Goal: Check status: Check status

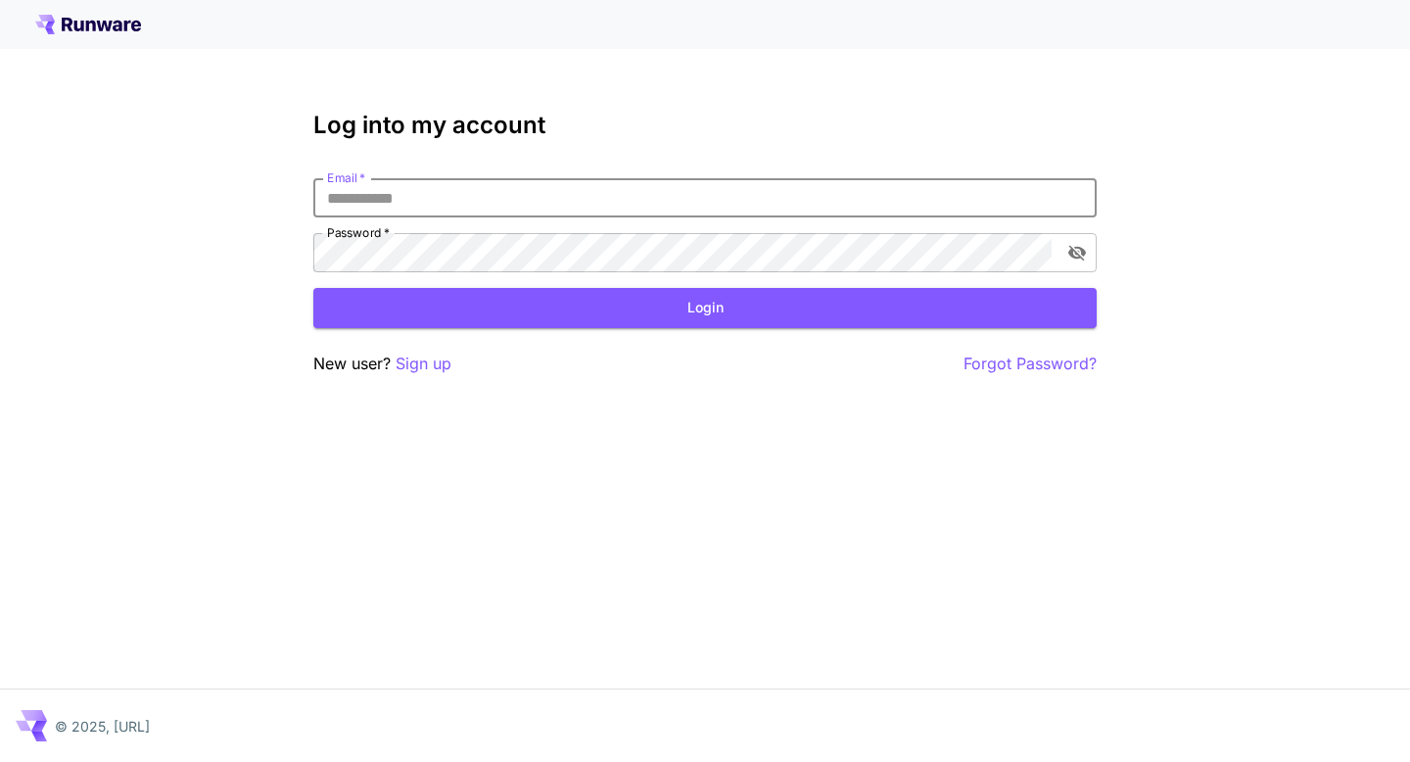
click at [591, 197] on input "Email   *" at bounding box center [704, 197] width 783 height 39
type input "**********"
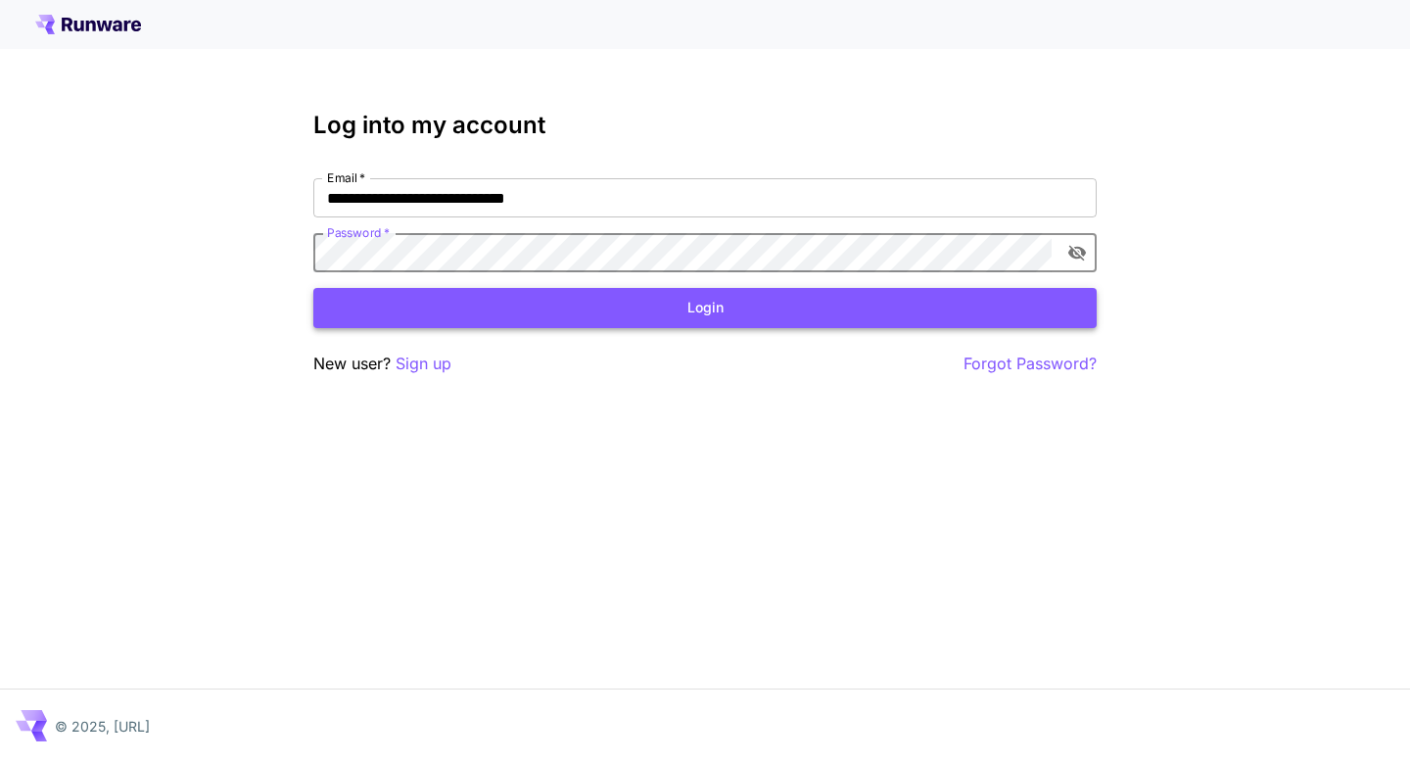
click at [616, 322] on button "Login" at bounding box center [704, 308] width 783 height 40
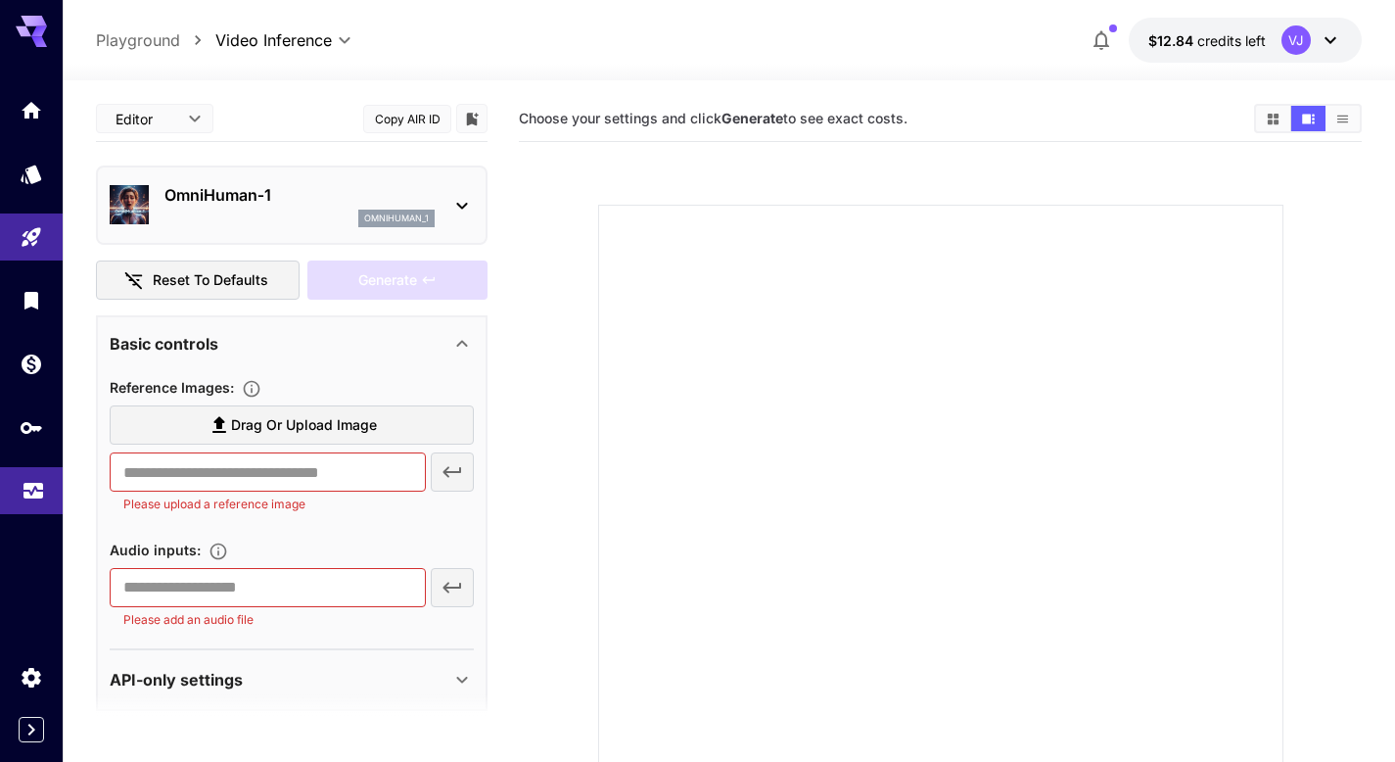
click at [19, 485] on link at bounding box center [31, 491] width 63 height 48
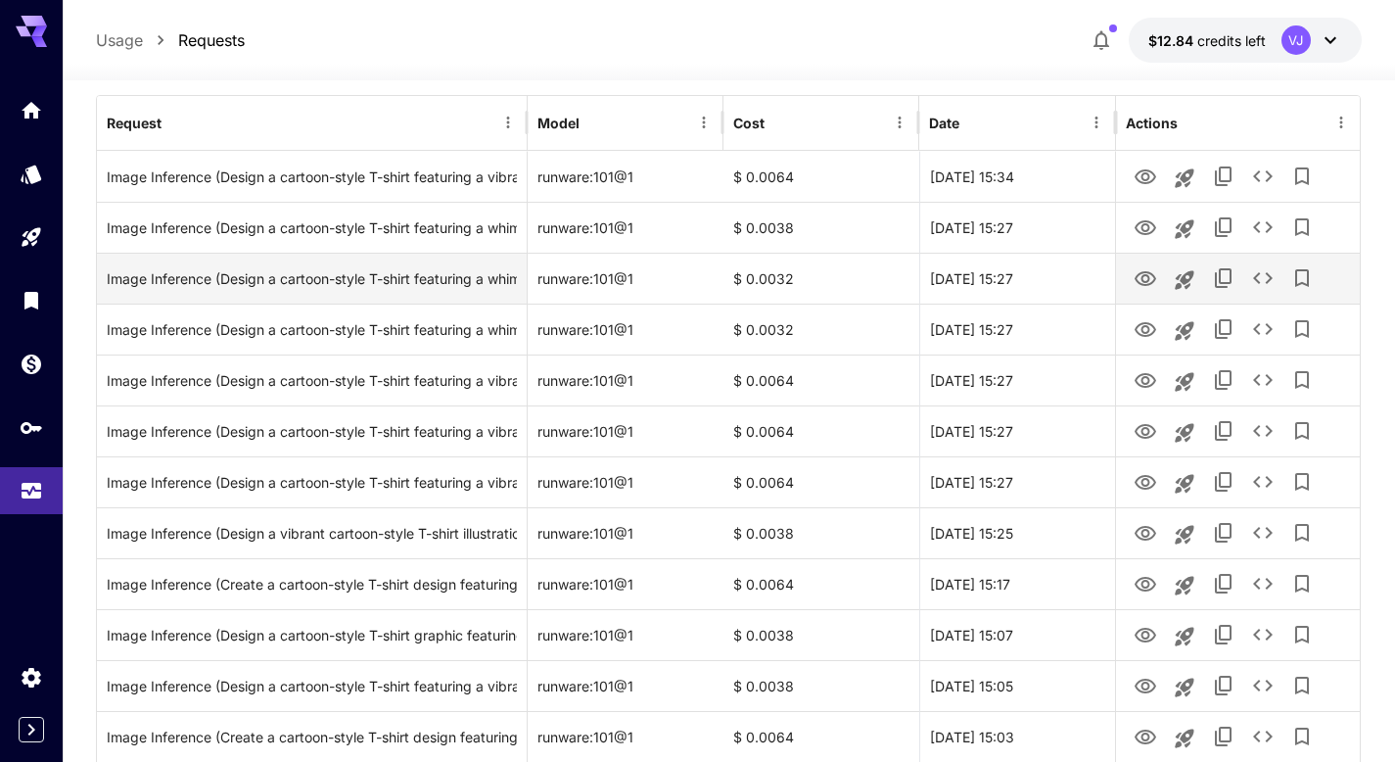
scroll to position [226, 0]
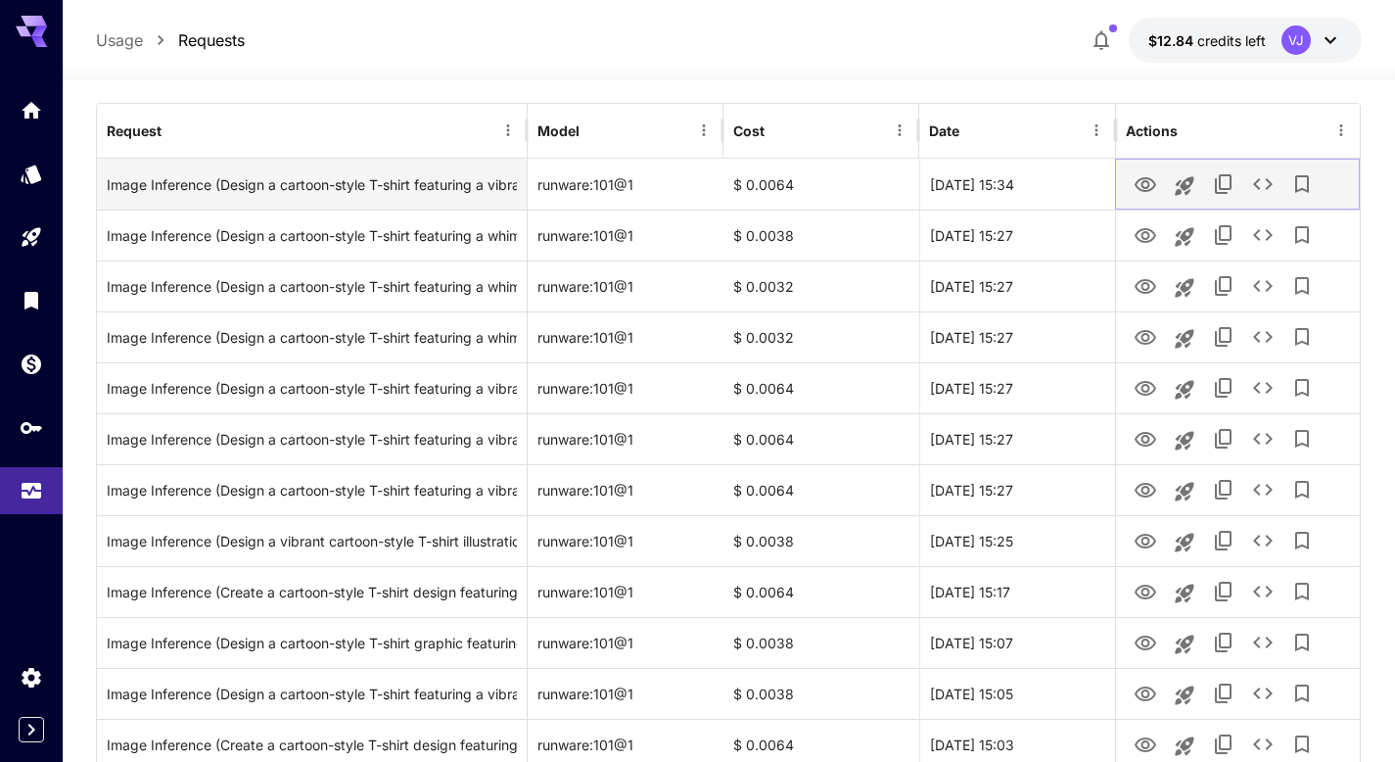
click at [1147, 187] on icon "View" at bounding box center [1145, 184] width 23 height 23
click at [1262, 186] on icon "See details" at bounding box center [1262, 183] width 23 height 23
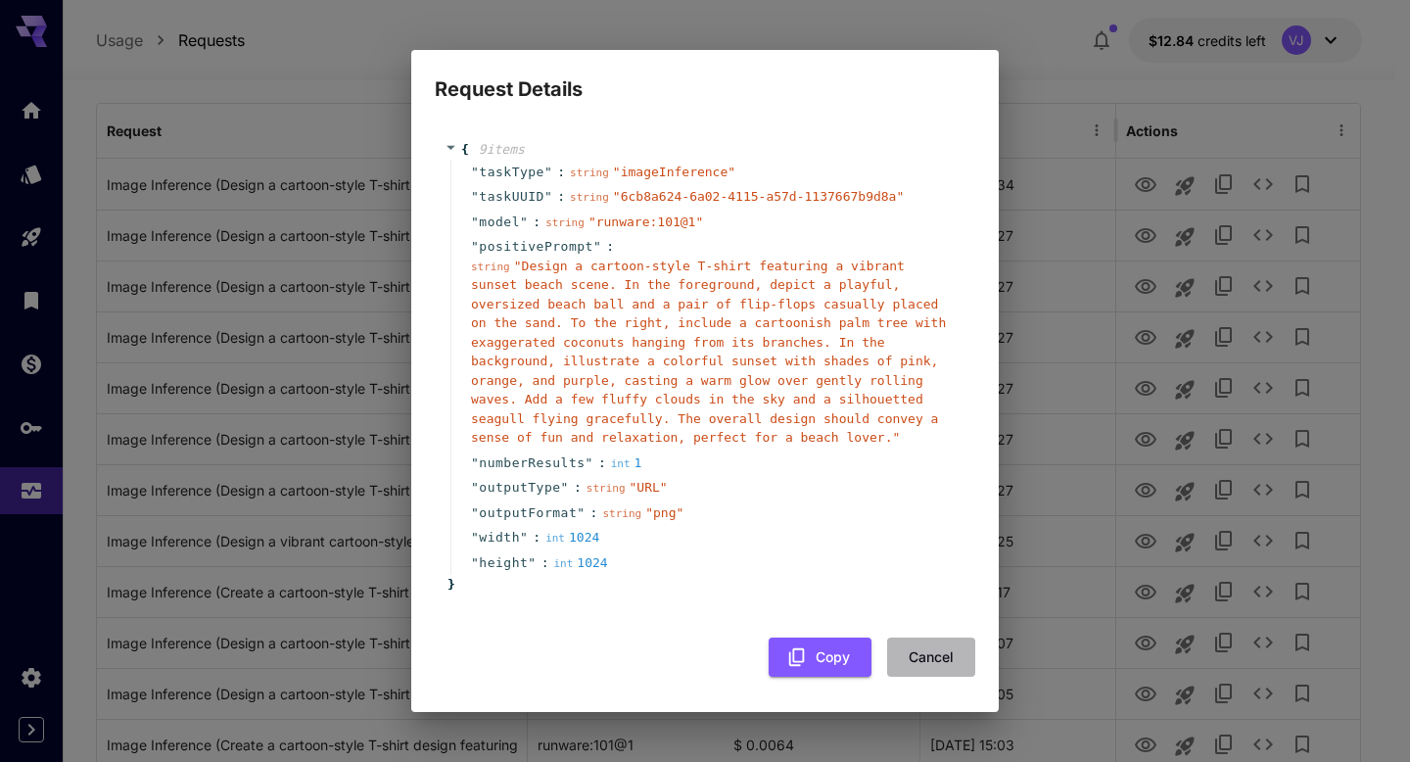
click at [945, 661] on button "Cancel" at bounding box center [931, 657] width 88 height 40
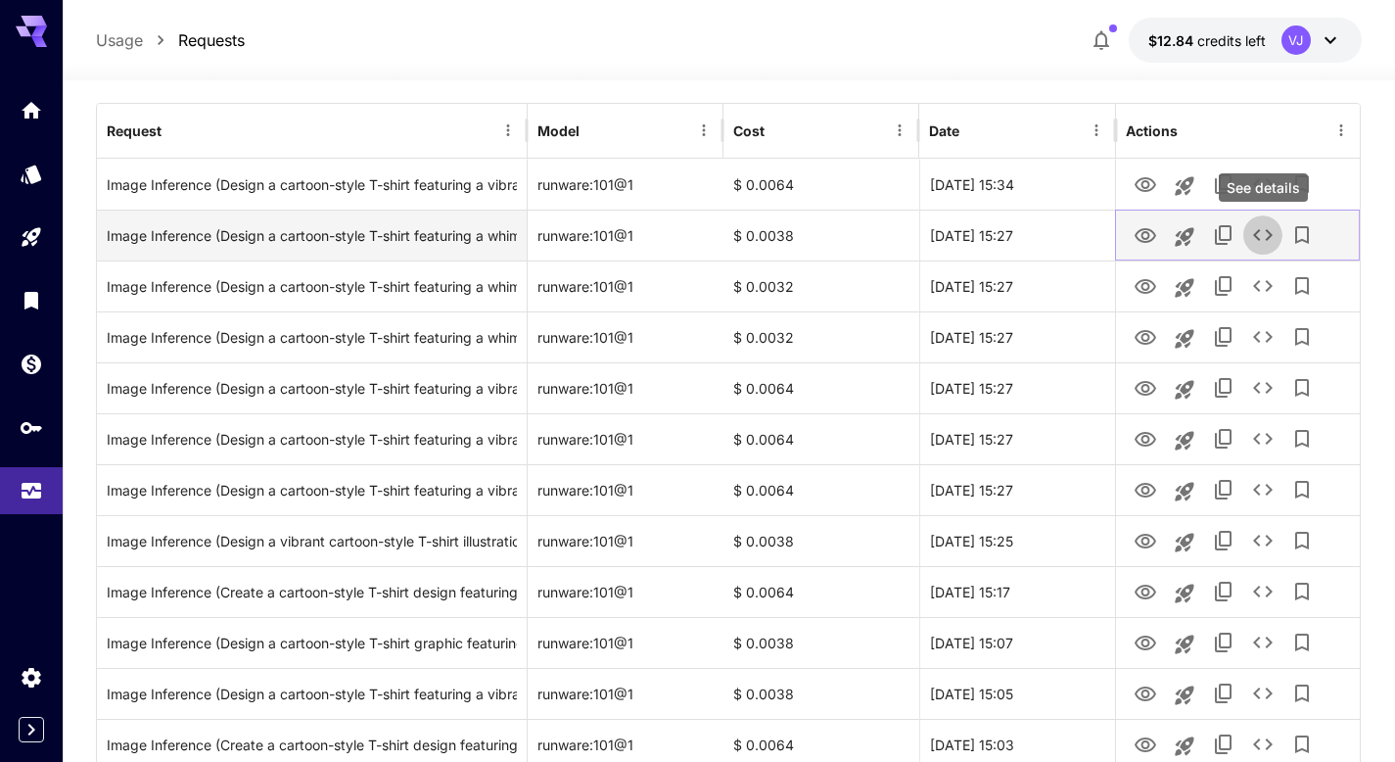
click at [1256, 239] on icon "See details" at bounding box center [1262, 234] width 23 height 23
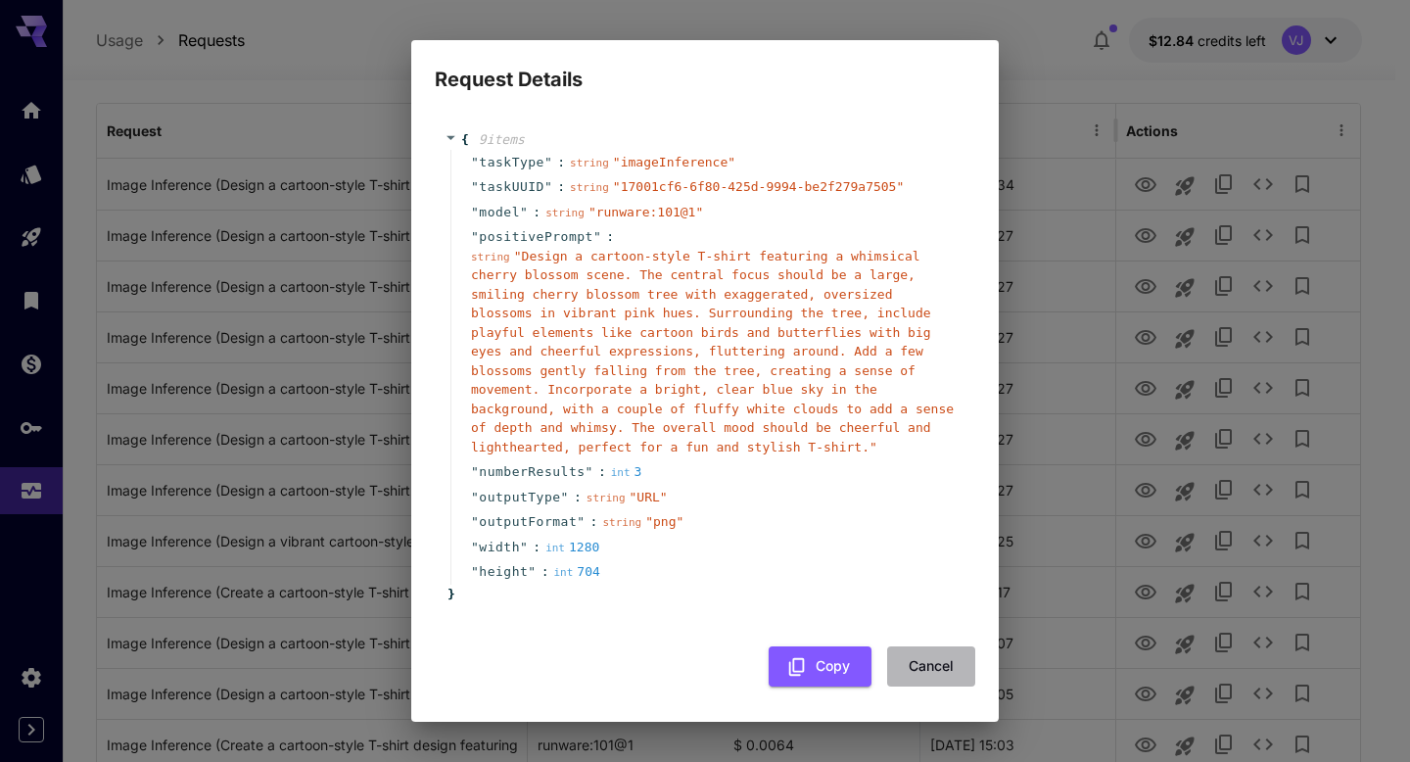
click at [935, 664] on button "Cancel" at bounding box center [931, 666] width 88 height 40
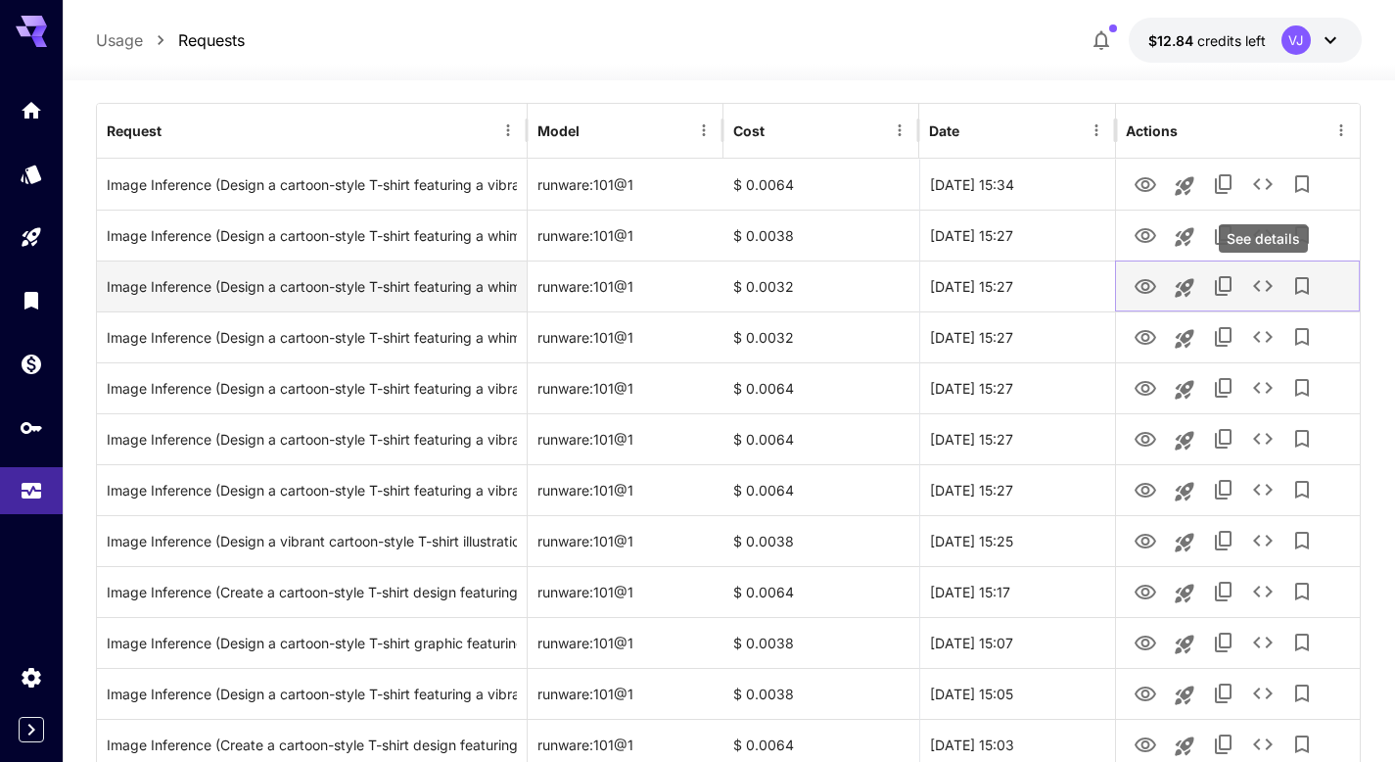
click at [1269, 287] on icon "See details" at bounding box center [1263, 286] width 20 height 12
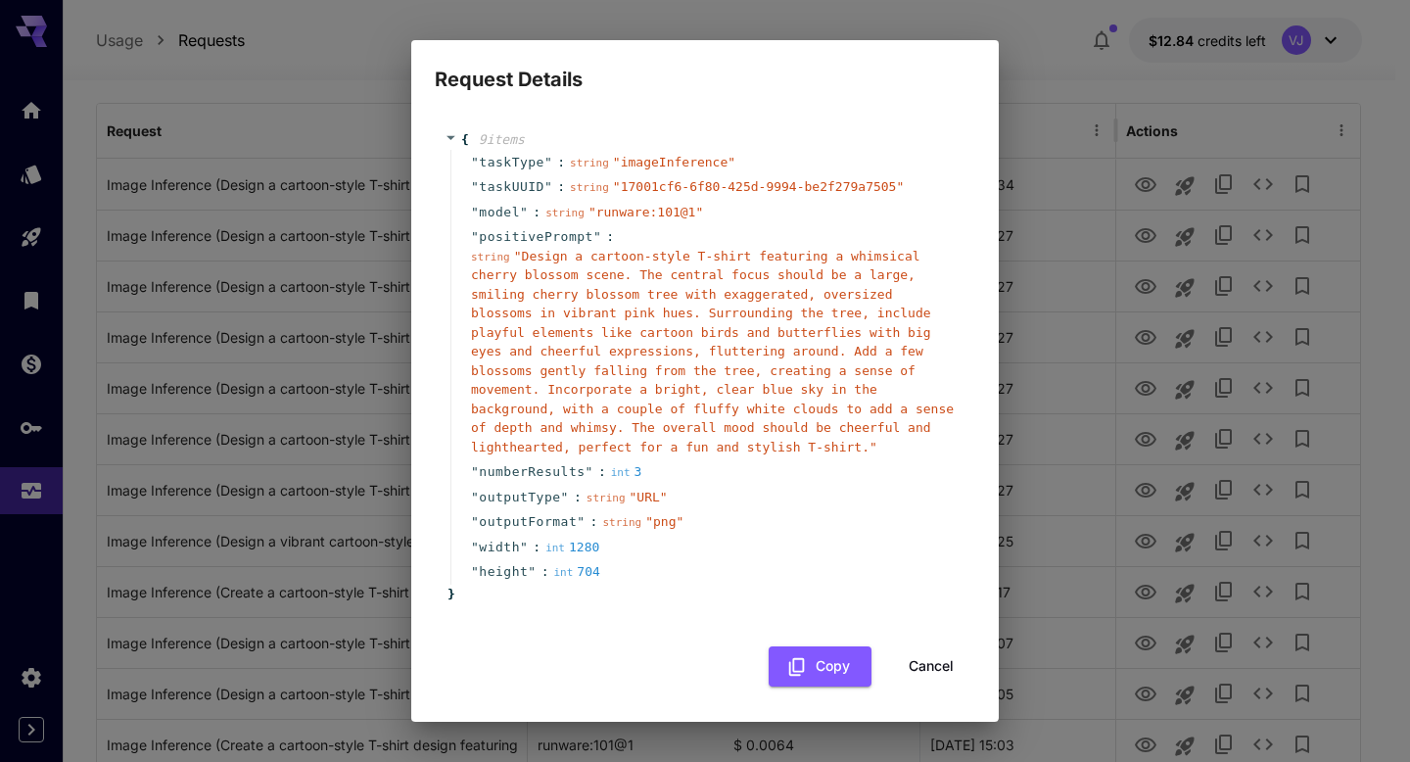
click at [1123, 562] on div "Request Details { 9 item s " taskType " : string " imageInference " " taskUUID …" at bounding box center [705, 381] width 1410 height 762
click at [1078, 618] on div "Request Details { 9 item s " taskType " : string " imageInference " " taskUUID …" at bounding box center [705, 381] width 1410 height 762
click at [941, 659] on button "Cancel" at bounding box center [931, 666] width 88 height 40
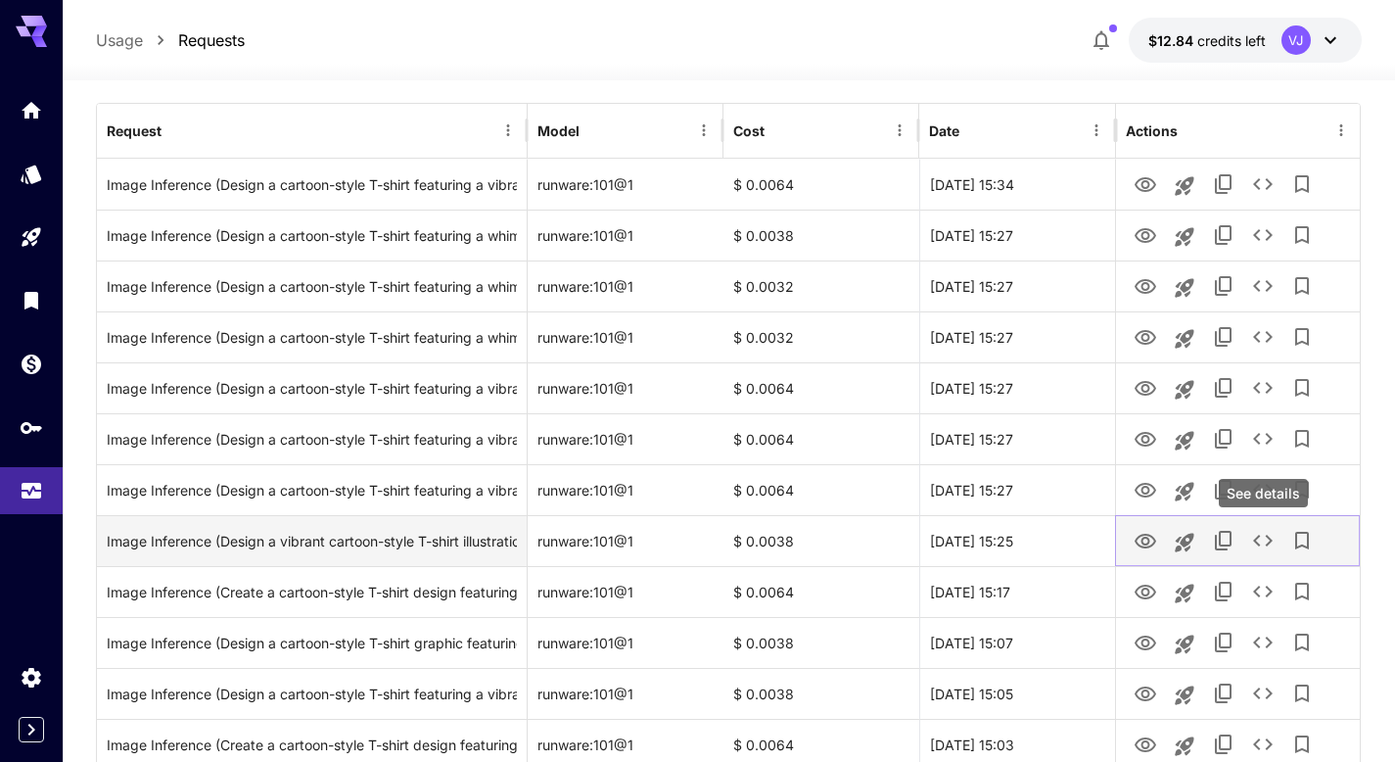
click at [1260, 543] on icon "See details" at bounding box center [1262, 540] width 23 height 23
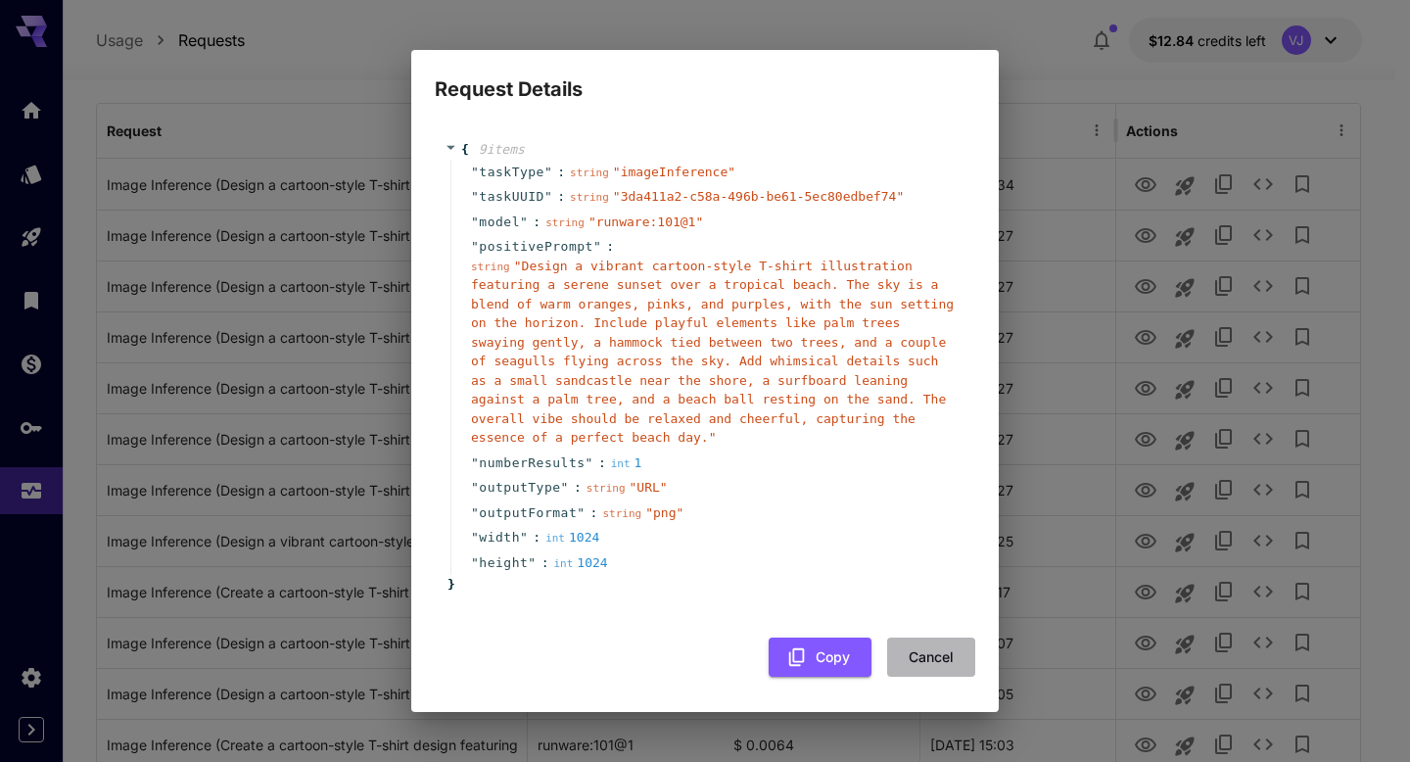
click at [941, 661] on button "Cancel" at bounding box center [931, 657] width 88 height 40
